Goal: Find specific page/section: Find specific page/section

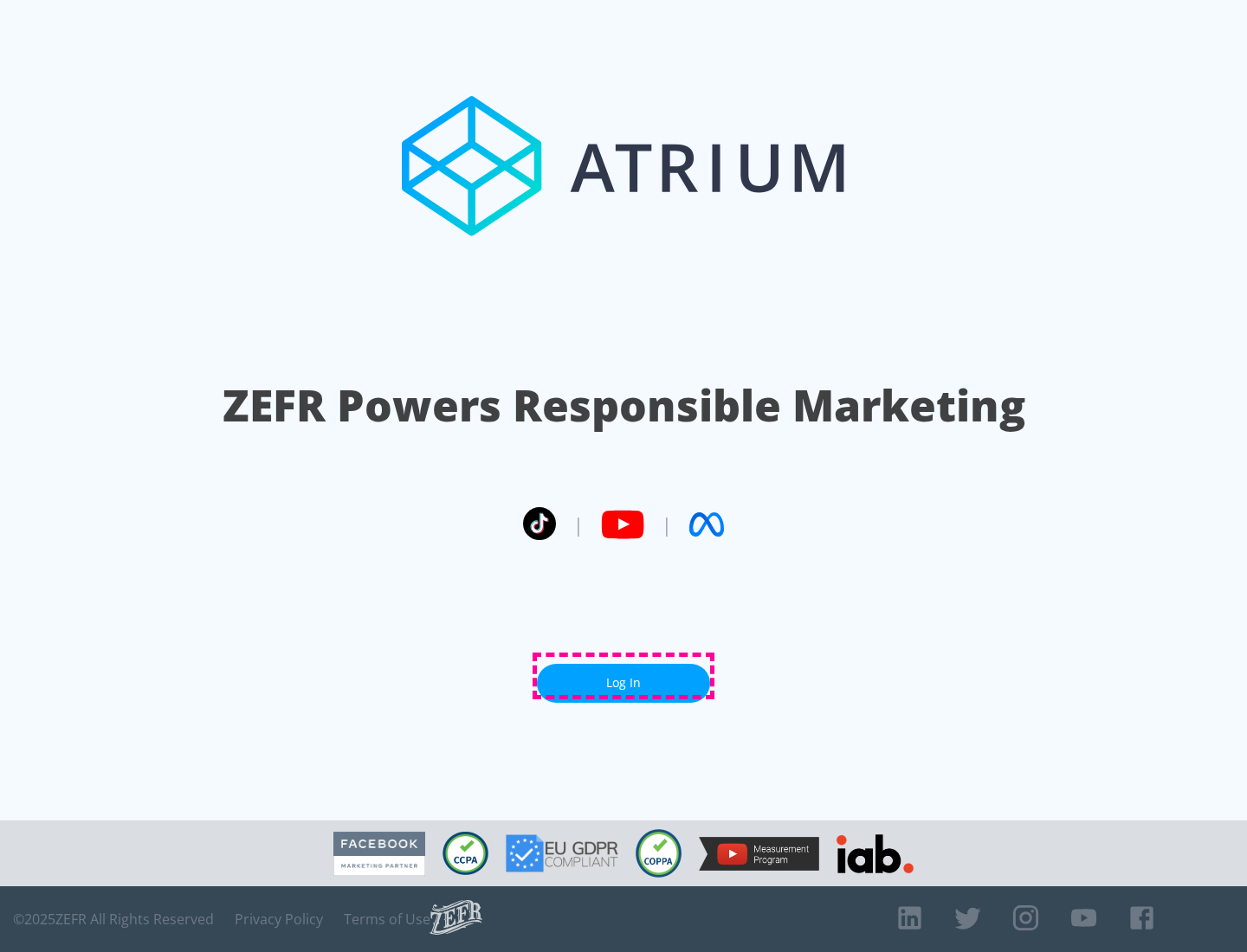
click at [623, 676] on link "Log In" at bounding box center [624, 684] width 174 height 39
